Goal: Navigation & Orientation: Find specific page/section

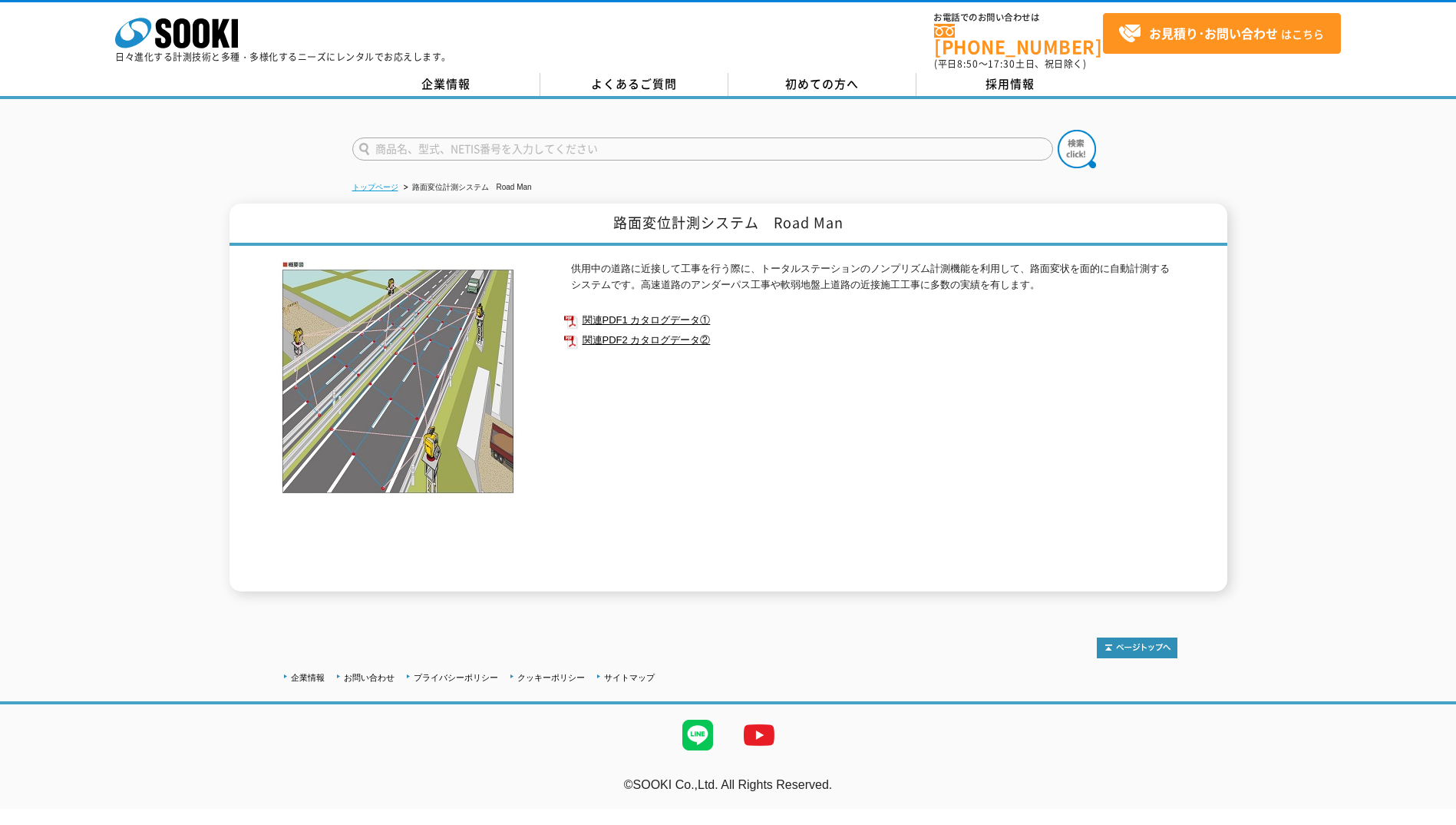
click at [380, 183] on link "トップページ" at bounding box center [375, 187] width 46 height 8
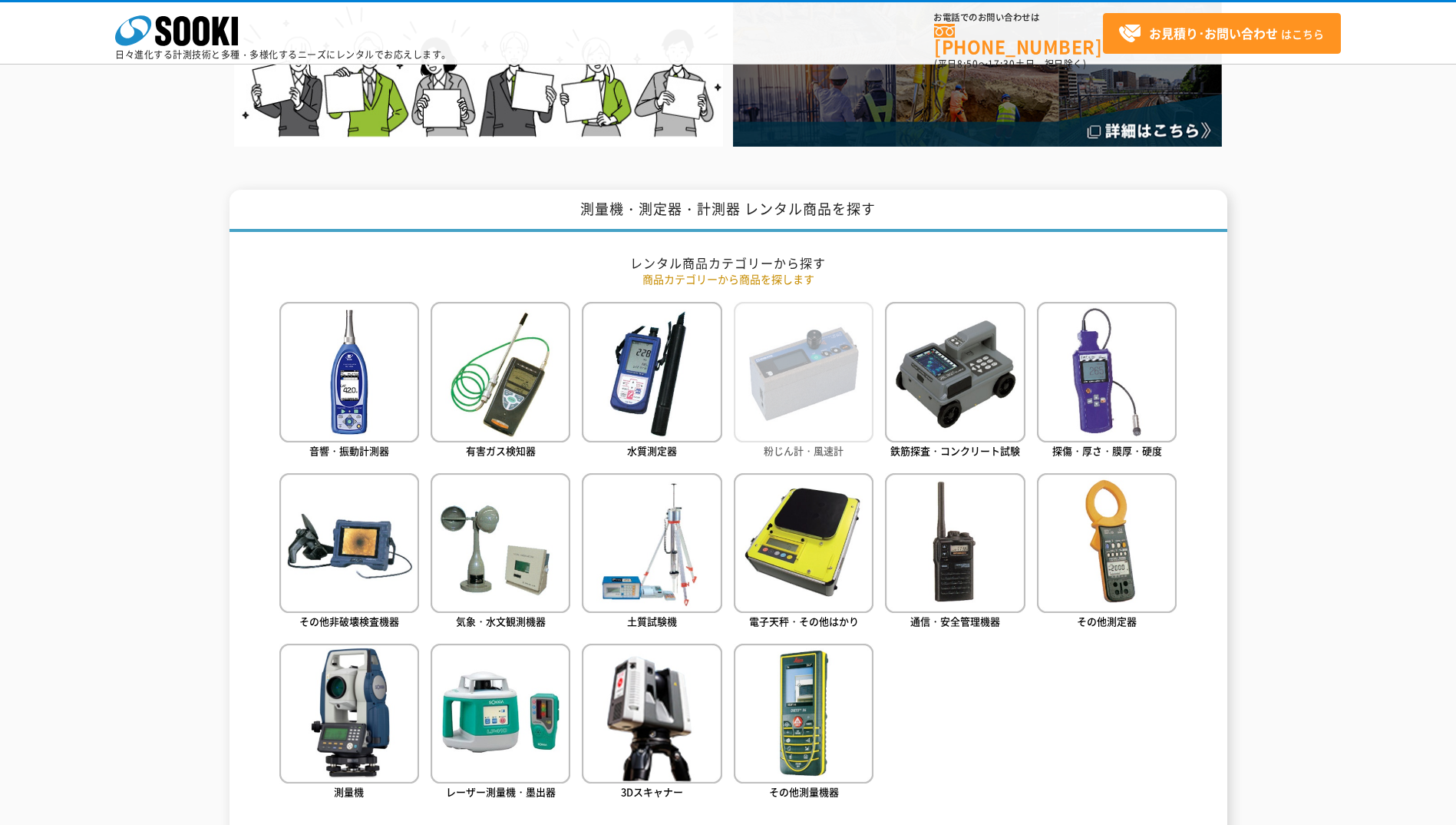
scroll to position [537, 0]
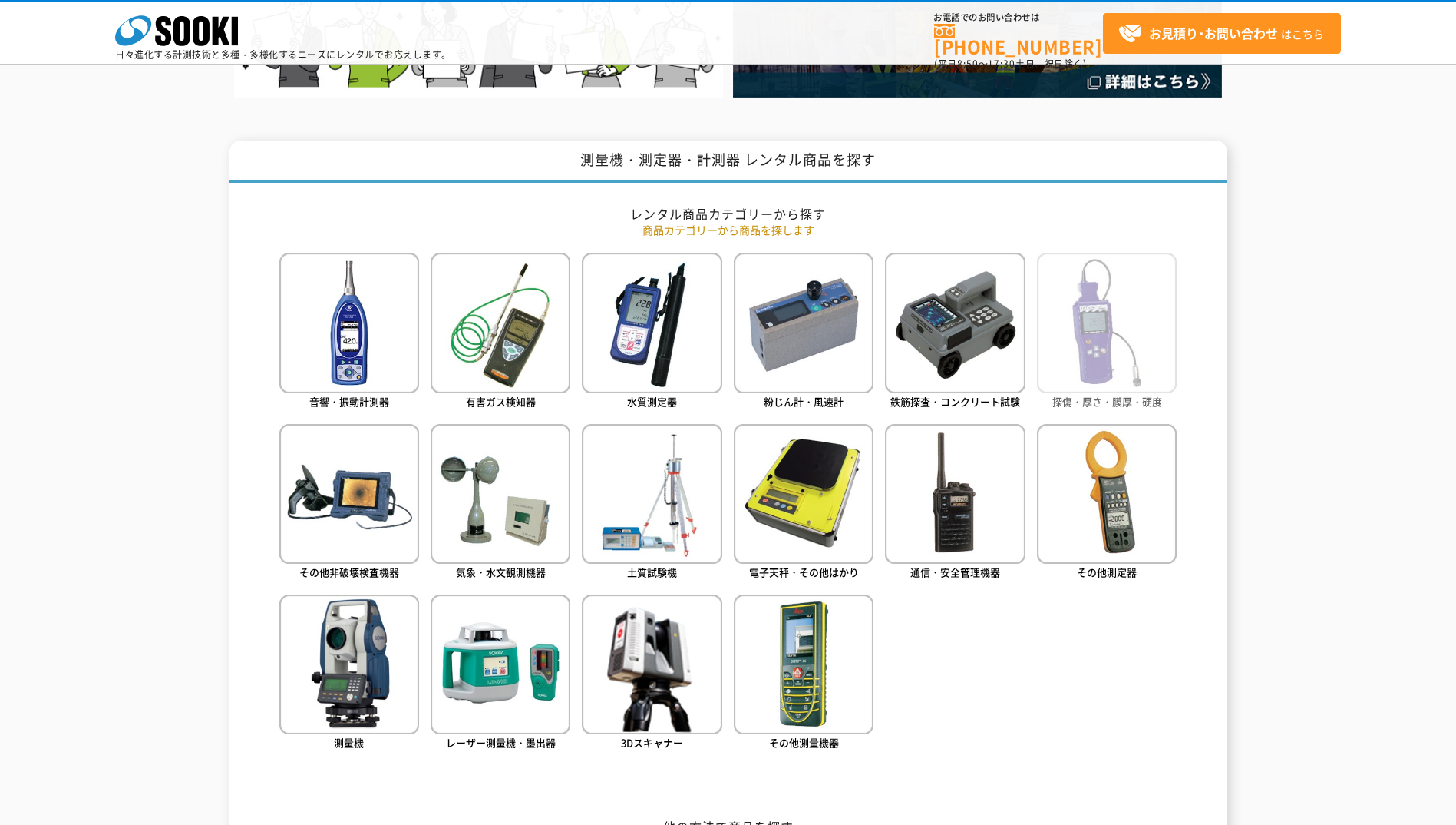
click at [1119, 341] on img at bounding box center [1106, 322] width 140 height 140
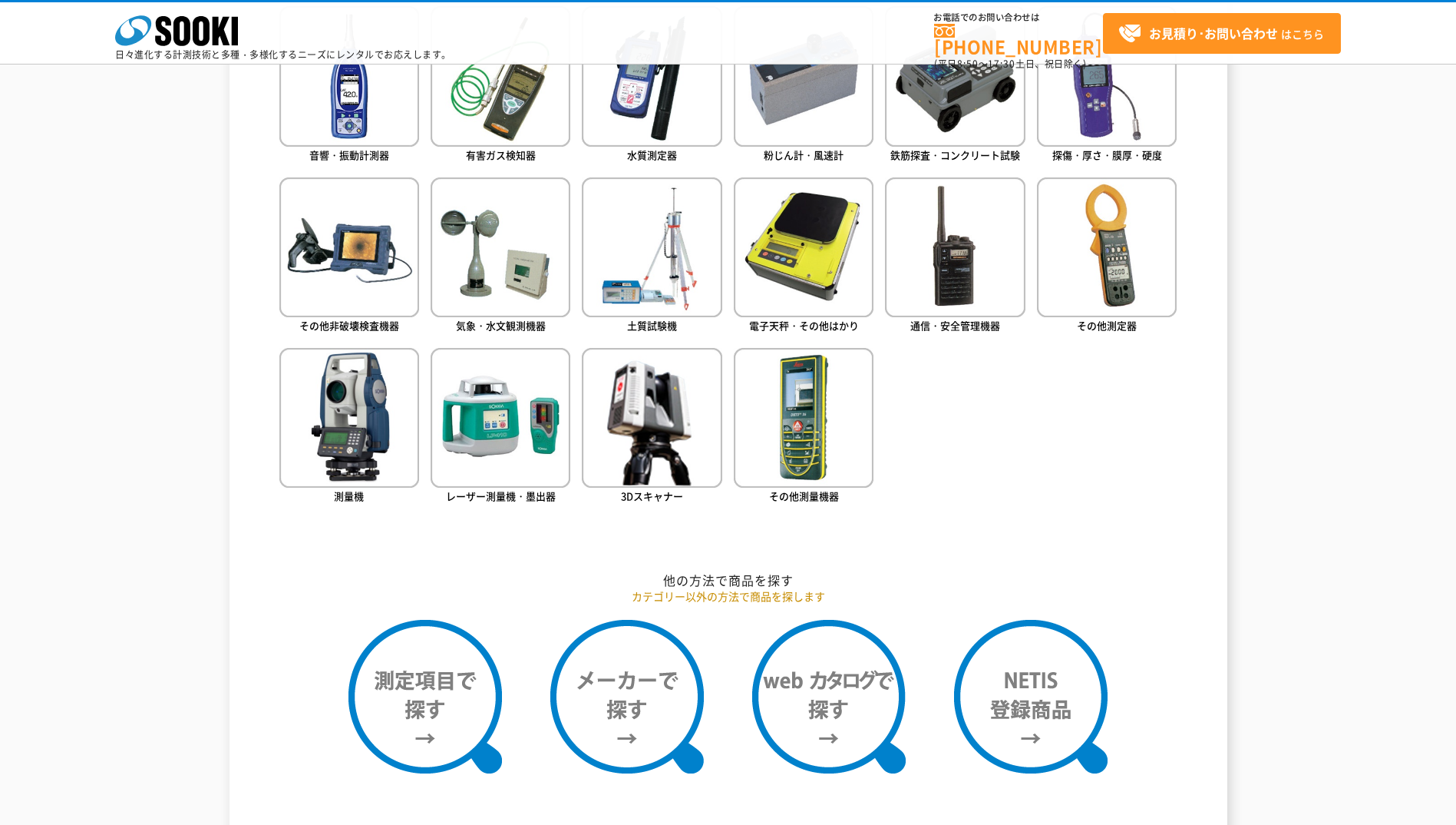
scroll to position [691, 0]
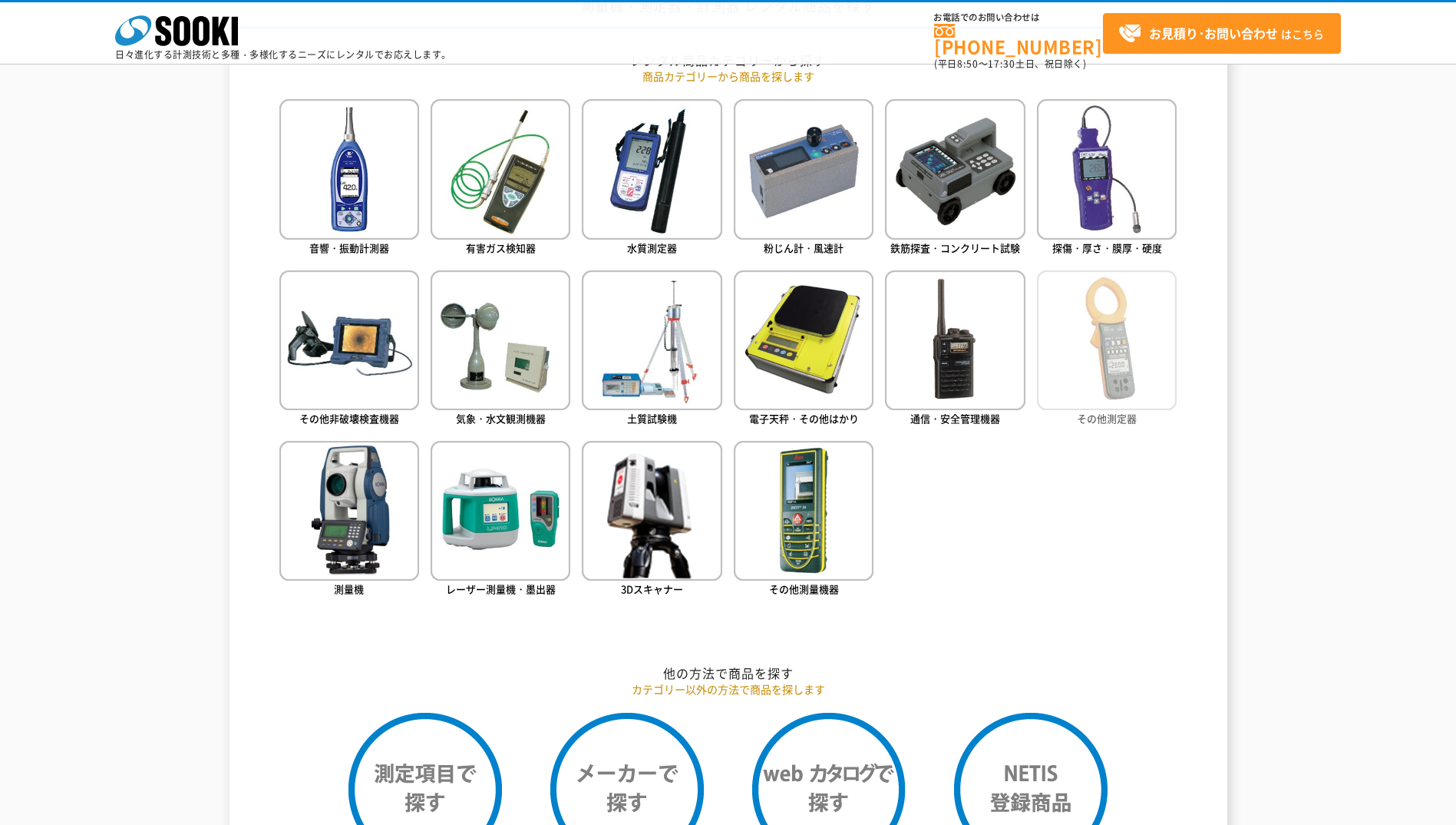
click at [1084, 351] on img at bounding box center [1106, 340] width 140 height 140
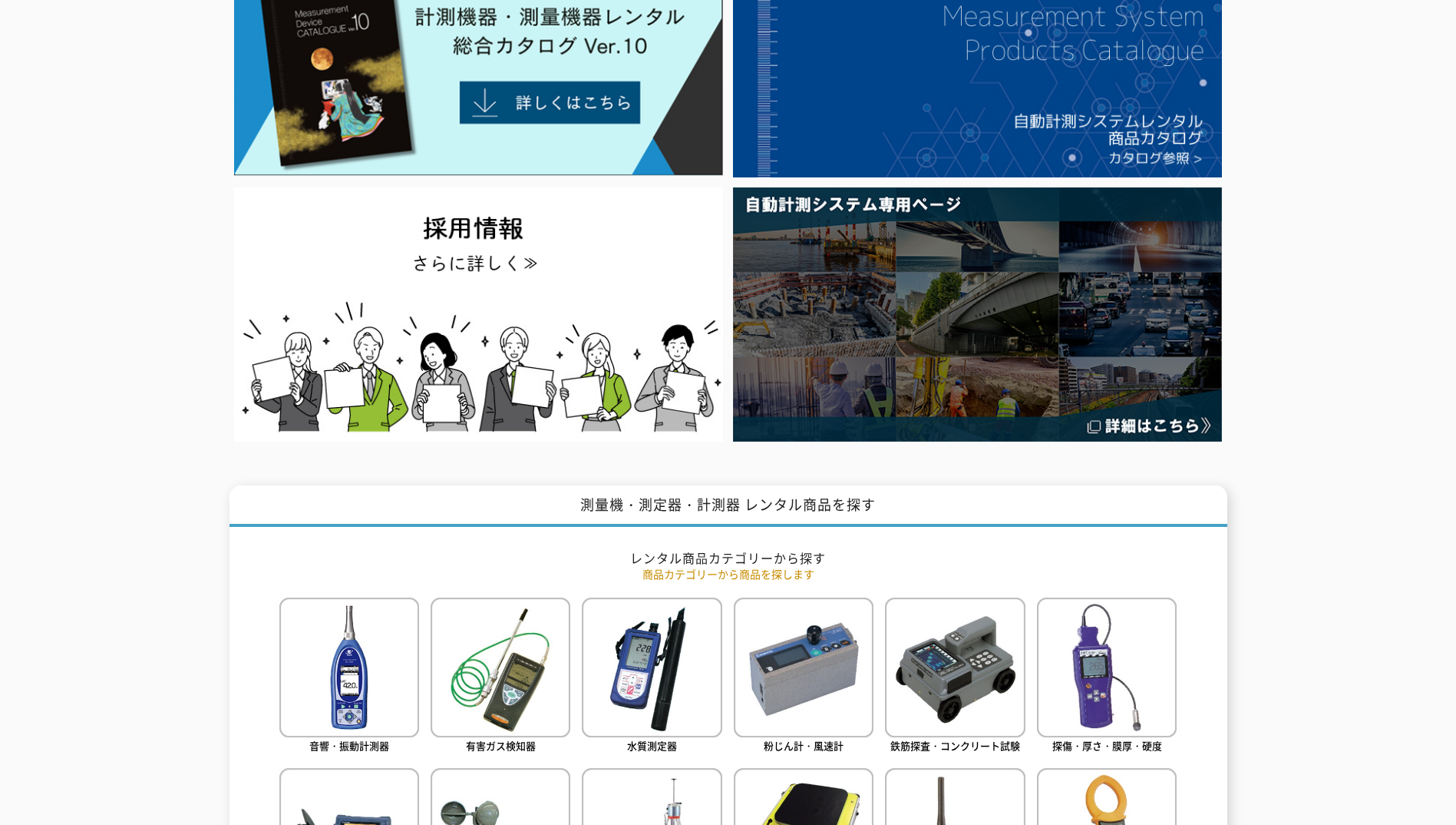
scroll to position [77, 0]
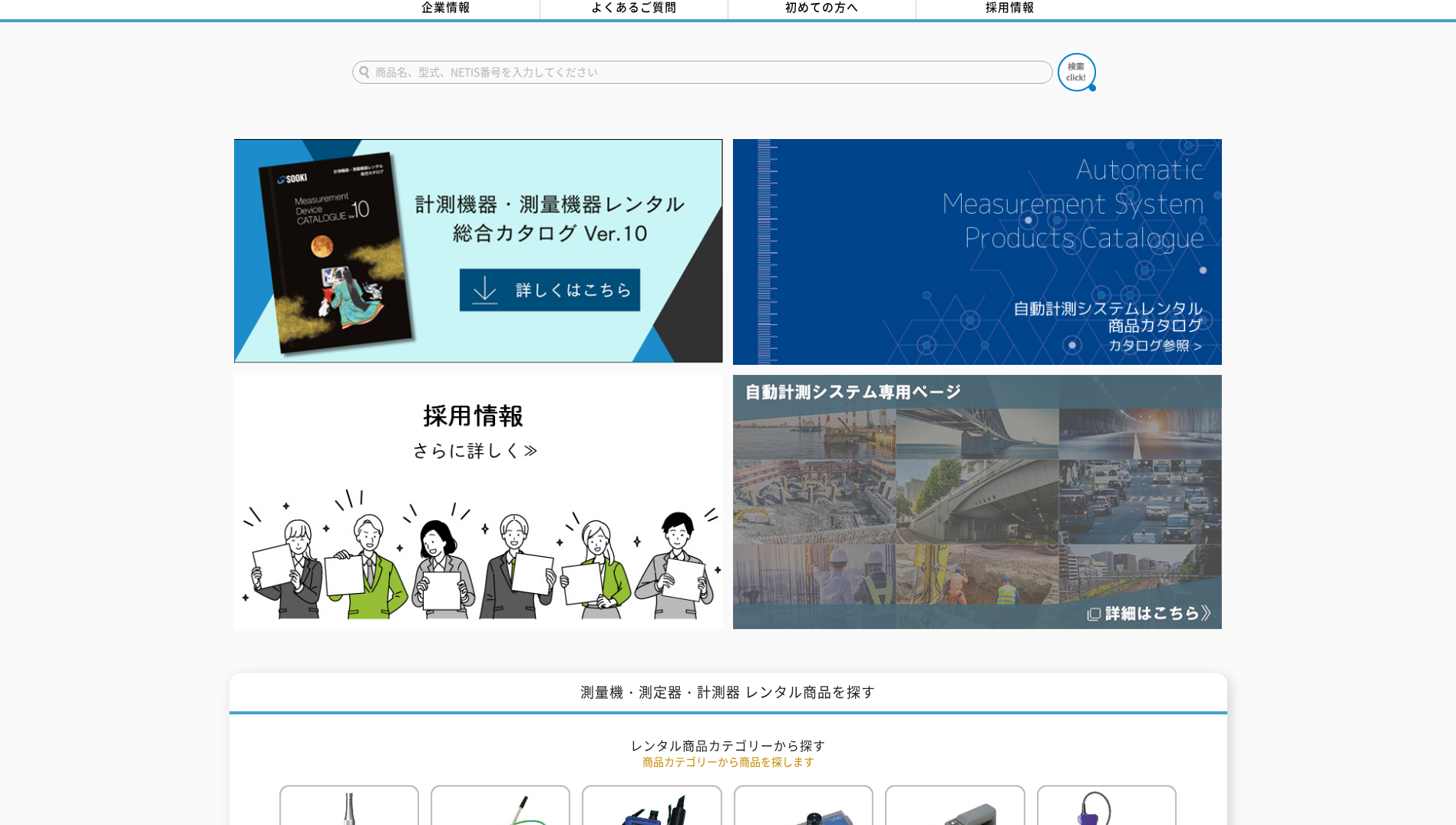
click at [1003, 432] on img at bounding box center [977, 502] width 489 height 255
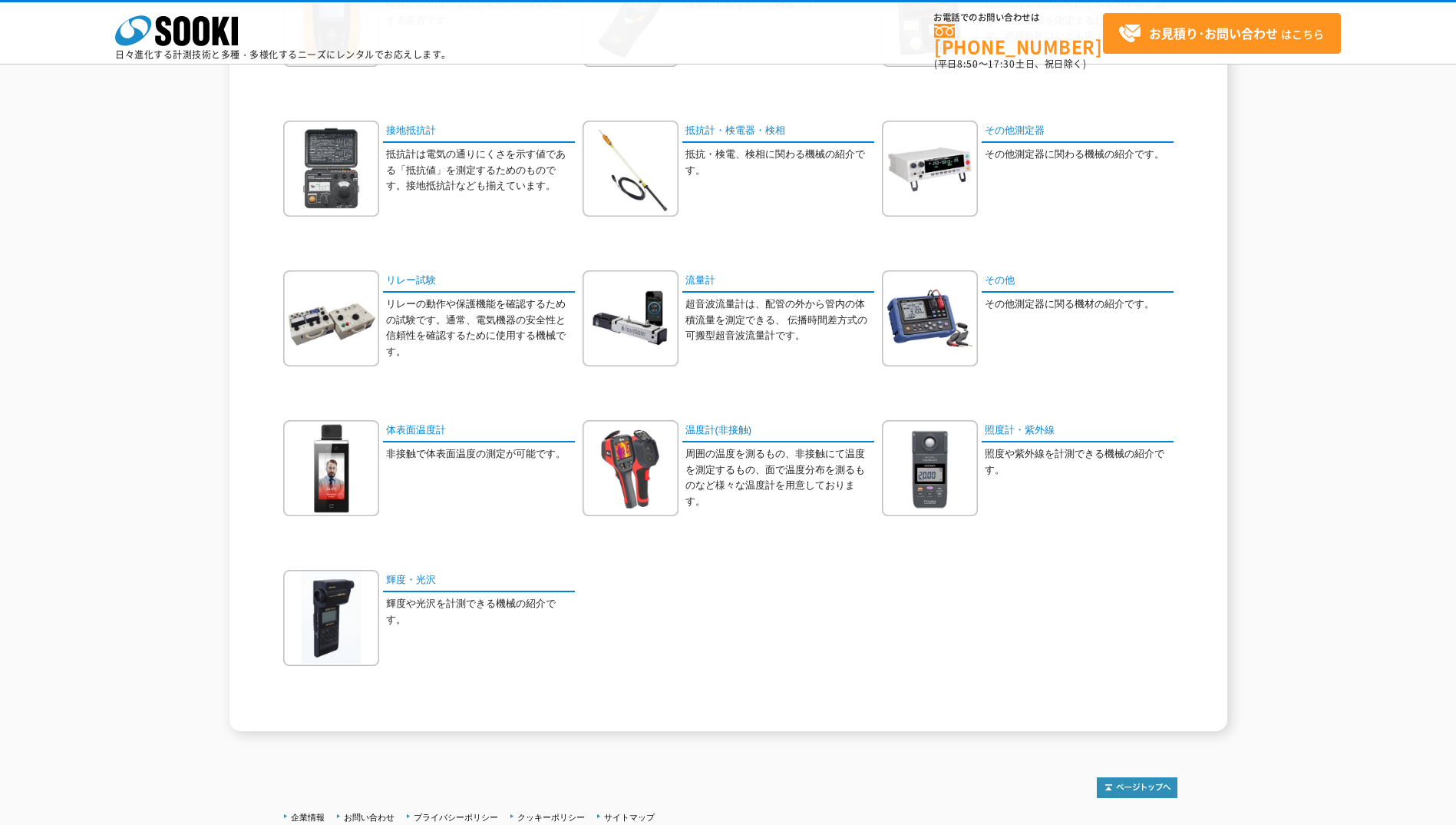
scroll to position [710, 0]
